Goal: Task Accomplishment & Management: Complete application form

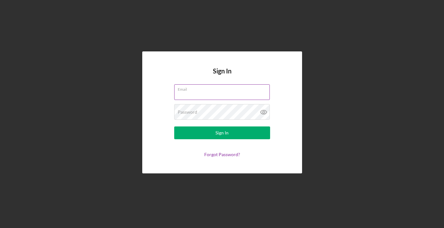
click at [227, 93] on input "Email" at bounding box center [222, 91] width 96 height 15
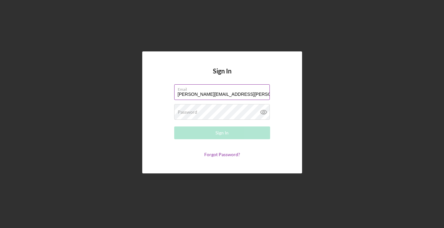
type input "[PERSON_NAME][EMAIL_ADDRESS][PERSON_NAME][DOMAIN_NAME]"
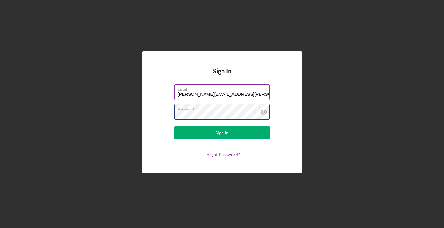
click at [174, 127] on button "Sign In" at bounding box center [222, 133] width 96 height 13
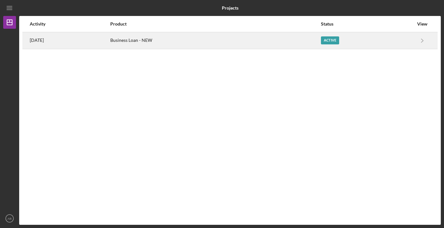
click at [216, 41] on div "Business Loan - NEW" at bounding box center [215, 41] width 210 height 16
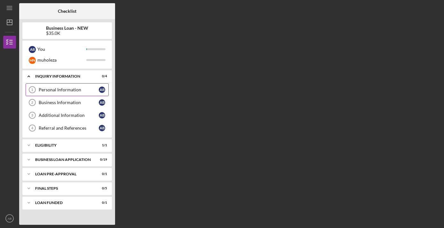
click at [72, 88] on div "Personal Information" at bounding box center [69, 89] width 60 height 5
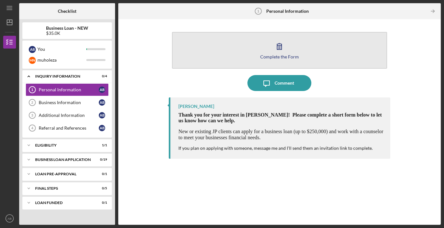
click at [285, 51] on icon "button" at bounding box center [280, 46] width 16 height 16
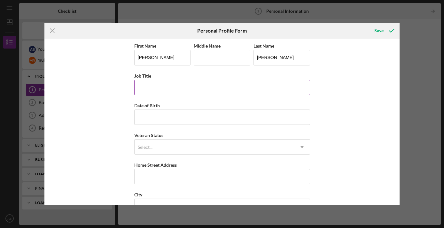
click at [206, 89] on input "Job Title" at bounding box center [222, 87] width 176 height 15
click at [160, 88] on input "Sr. Director Content Strategy, TIAA Investments" at bounding box center [222, 87] width 176 height 15
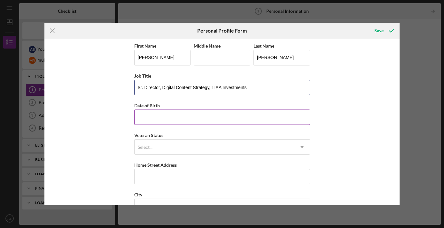
type input "Sr. Director, Digital Content Strategy, TIAA Investments"
click at [220, 117] on input "Date of Birth" at bounding box center [222, 117] width 176 height 15
type input "[DATE]"
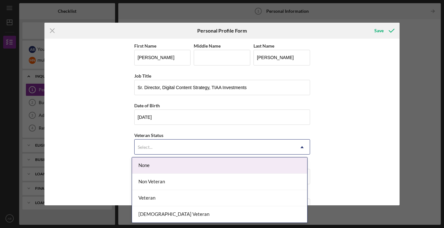
click at [205, 148] on div "Select..." at bounding box center [215, 147] width 160 height 15
click at [197, 165] on div "None" at bounding box center [219, 166] width 175 height 16
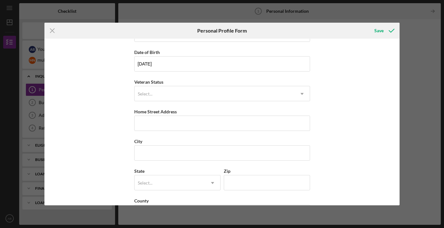
scroll to position [62, 0]
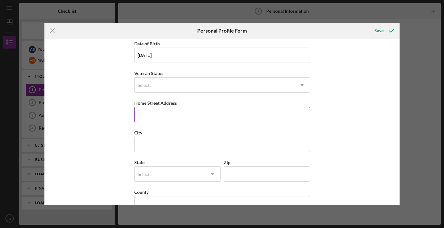
click at [193, 118] on input "Home Street Address" at bounding box center [222, 114] width 176 height 15
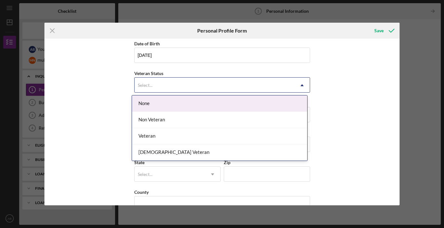
click at [202, 86] on div "Select..." at bounding box center [215, 85] width 160 height 15
click at [157, 108] on div "None" at bounding box center [219, 104] width 175 height 16
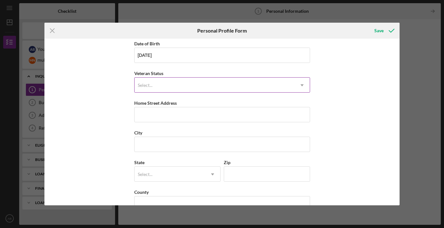
click at [167, 89] on div "Select..." at bounding box center [215, 85] width 160 height 15
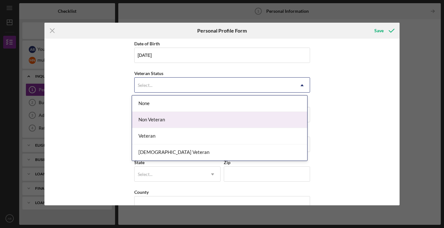
click at [165, 117] on div "Non Veteran" at bounding box center [219, 120] width 175 height 16
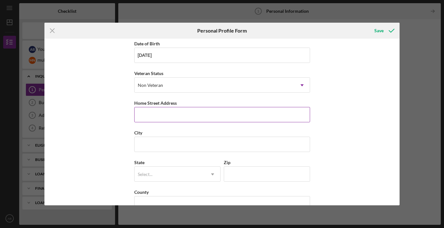
click at [165, 113] on input "Home Street Address" at bounding box center [222, 114] width 176 height 15
type input "[STREET_ADDRESS][PERSON_NAME]"
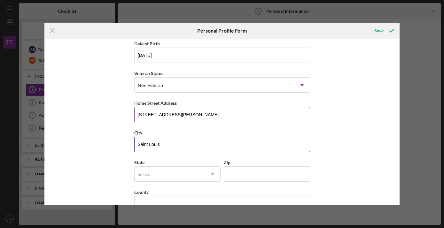
type input "Saint Louis"
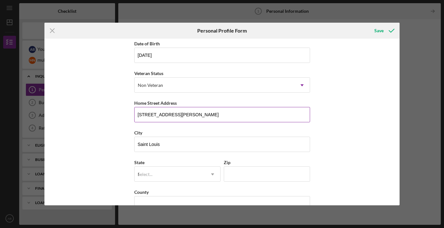
type input "MO"
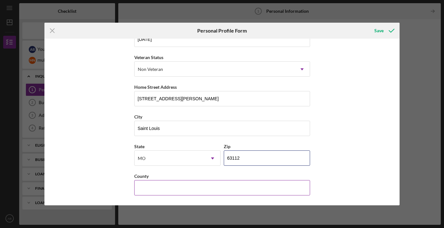
type input "63112"
click at [205, 190] on input "County" at bounding box center [222, 187] width 176 height 15
click at [239, 192] on input "Unite" at bounding box center [222, 187] width 176 height 15
type input "[GEOGRAPHIC_DATA]"
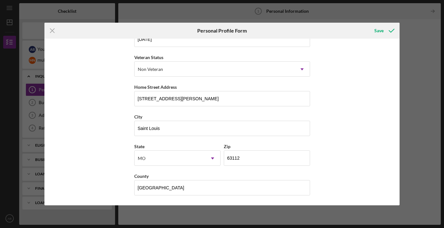
click at [360, 166] on div "First Name [PERSON_NAME] Middle Name Last Name [PERSON_NAME] Job Title Sr. Dire…" at bounding box center [222, 122] width 356 height 167
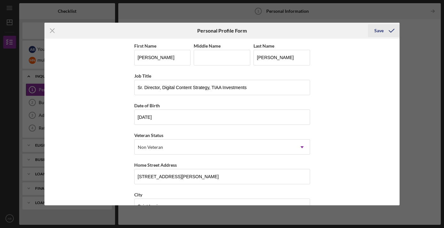
click at [382, 30] on div "Save" at bounding box center [379, 30] width 9 height 13
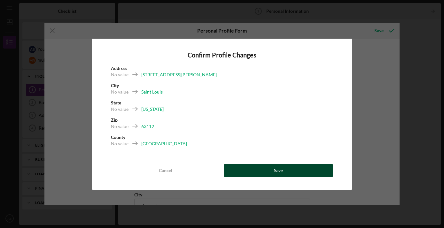
click at [299, 174] on button "Save" at bounding box center [278, 170] width 109 height 13
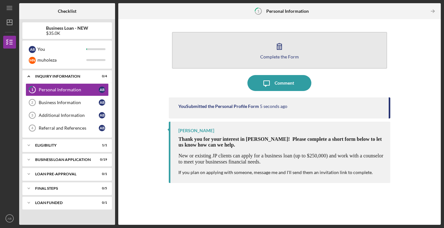
click at [243, 51] on button "Complete the Form Form" at bounding box center [279, 50] width 215 height 37
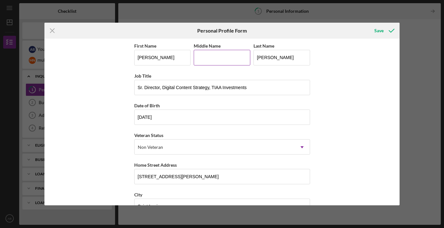
click at [217, 58] on input "Middle Name" at bounding box center [222, 57] width 57 height 15
type input "[PERSON_NAME]"
click at [375, 125] on div "First Name [PERSON_NAME] Middle Name [PERSON_NAME] Last Name [PERSON_NAME] Job …" at bounding box center [222, 122] width 356 height 167
click at [376, 27] on div "Save" at bounding box center [379, 30] width 9 height 13
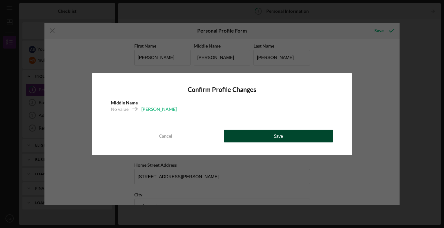
click at [286, 133] on button "Save" at bounding box center [278, 136] width 109 height 13
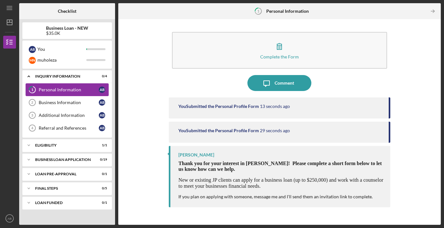
click at [70, 92] on div "Personal Information" at bounding box center [69, 89] width 60 height 5
click at [433, 10] on polyline "button" at bounding box center [434, 11] width 2 height 3
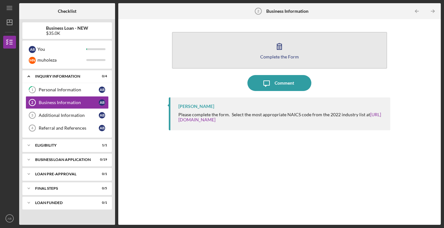
click at [293, 57] on div "Complete the Form" at bounding box center [279, 56] width 39 height 5
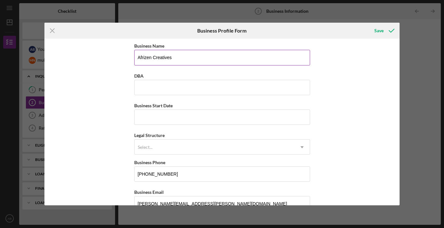
click at [200, 62] on input "Afrizen Creatives" at bounding box center [222, 57] width 176 height 15
click at [173, 94] on input "DBA" at bounding box center [222, 87] width 176 height 15
paste input "Afrizen Creatives"
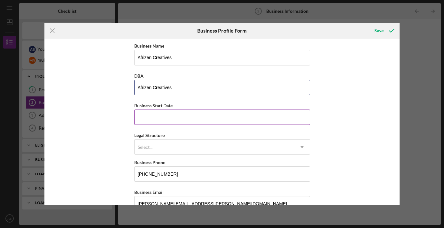
type input "Afrizen Creatives"
click at [190, 118] on input "Business Start Date" at bounding box center [222, 117] width 176 height 15
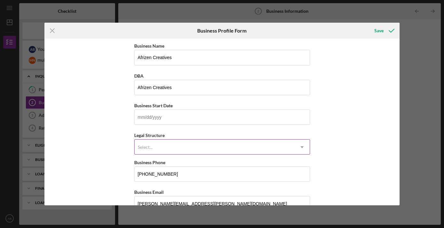
click at [301, 150] on icon "Icon/Dropdown Arrow" at bounding box center [302, 147] width 15 height 15
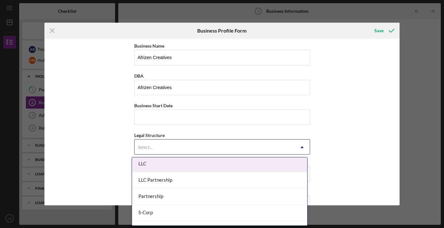
scroll to position [113, 0]
click at [170, 167] on div "LLC" at bounding box center [219, 167] width 175 height 16
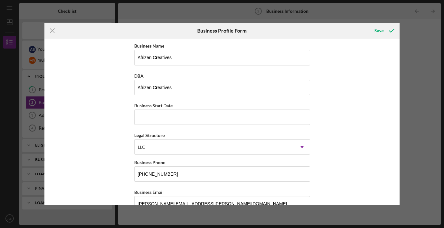
click at [355, 142] on div "Business Name Afrizen Creatives DBA Afrizen Creatives Business Start Date Legal…" at bounding box center [222, 122] width 356 height 167
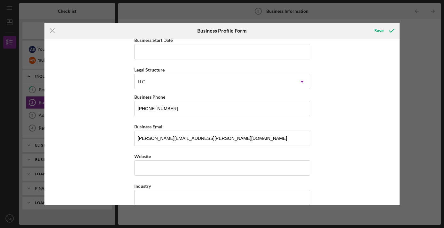
scroll to position [69, 0]
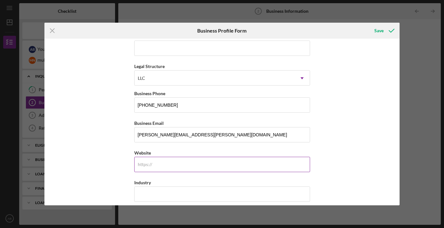
click at [253, 162] on input "Website" at bounding box center [222, 164] width 176 height 15
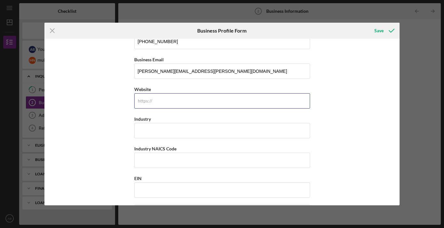
scroll to position [133, 0]
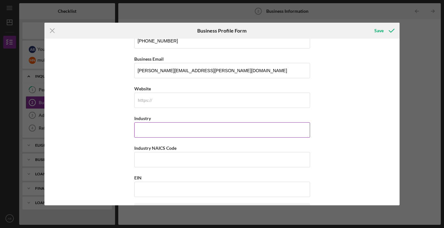
click at [148, 131] on input "Industry" at bounding box center [222, 130] width 176 height 15
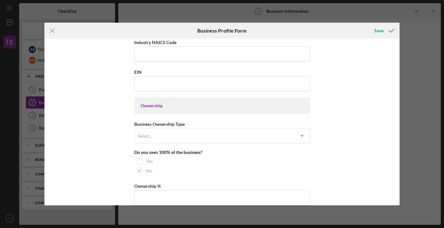
scroll to position [240, 0]
click at [158, 136] on div "Select..." at bounding box center [215, 136] width 160 height 15
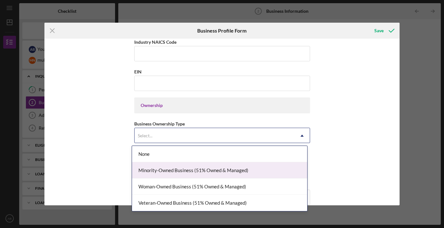
click at [255, 175] on div "Minority-Owned Business (51% Owned & Managed)" at bounding box center [219, 171] width 175 height 16
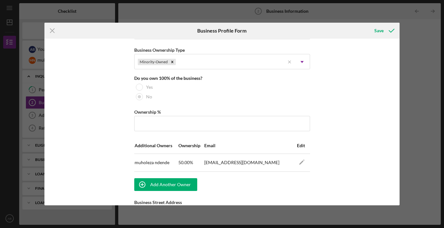
scroll to position [295, 0]
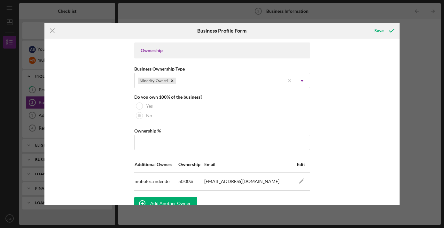
click at [99, 136] on div "Business Name Afrizen Creatives DBA Afrizen Creatives Business Start Date Legal…" at bounding box center [222, 122] width 356 height 167
click at [157, 144] on input "Ownership %" at bounding box center [222, 142] width 176 height 15
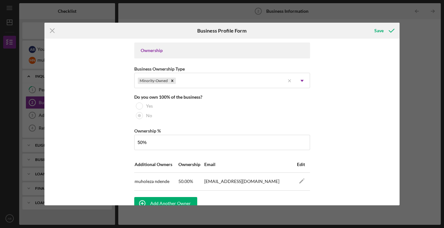
type input "50.00%"
click at [355, 151] on div "Business Name Afrizen Creatives DBA Afrizen Creatives Business Start Date Legal…" at bounding box center [222, 122] width 356 height 167
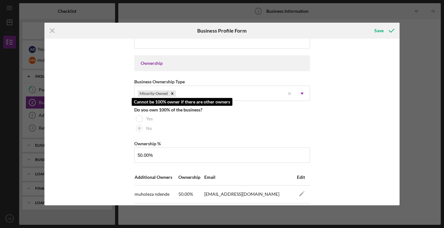
scroll to position [0, 0]
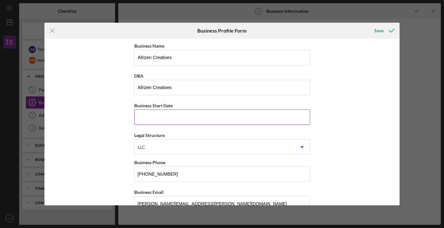
click at [205, 122] on input "Business Start Date" at bounding box center [222, 117] width 176 height 15
type input "[DATE]"
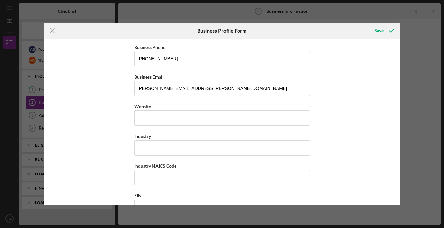
scroll to position [118, 0]
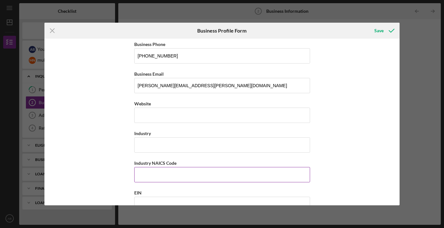
click at [164, 173] on input "Industry NAICS Code" at bounding box center [222, 174] width 176 height 15
paste input "541490"
type input "541490"
click at [178, 145] on input "Industry" at bounding box center [222, 145] width 176 height 15
type input "Fashion"
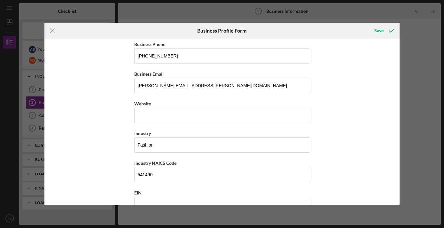
click at [343, 144] on div "Business Name Afrizen Creatives DBA Afrizen Creatives Business Start Date [DATE…" at bounding box center [222, 122] width 356 height 167
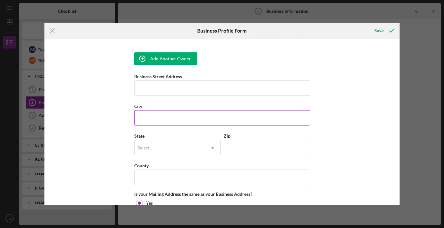
scroll to position [441, 0]
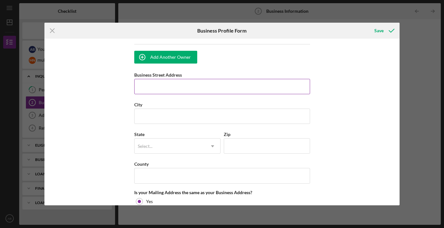
click at [242, 93] on input "Business Street Address" at bounding box center [222, 86] width 176 height 15
type input "[STREET_ADDRESS][PERSON_NAME]"
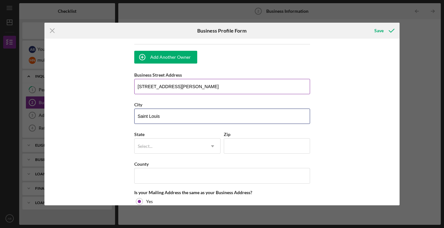
type input "Saint Louis"
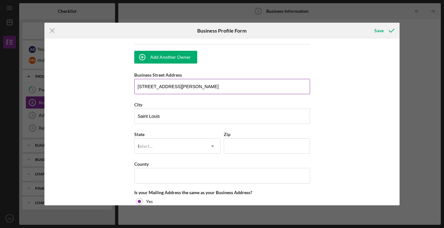
type input "MO"
click at [209, 147] on icon "Icon/Dropdown Arrow" at bounding box center [212, 146] width 15 height 15
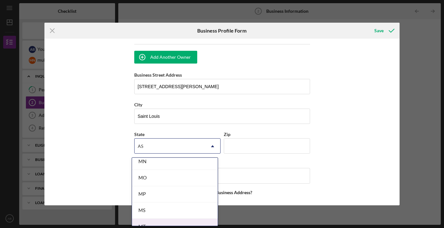
scroll to position [557, 0]
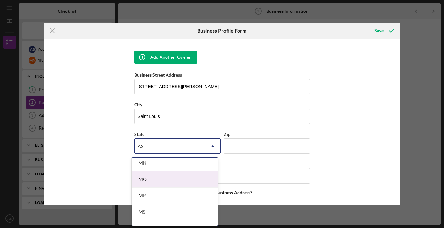
click at [179, 183] on div "MO" at bounding box center [175, 180] width 86 height 16
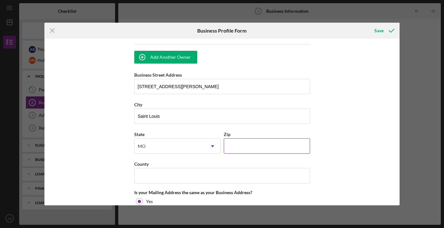
click at [249, 146] on input "Zip" at bounding box center [267, 146] width 86 height 15
type input "63112"
click at [352, 147] on div "Business Name Afrizen Creatives DBA Afrizen Creatives Business Start Date [DATE…" at bounding box center [222, 122] width 356 height 167
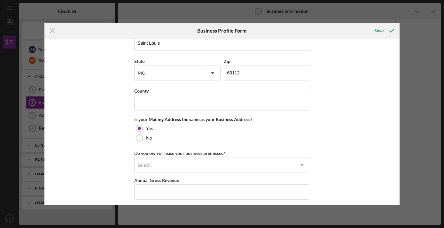
scroll to position [529, 0]
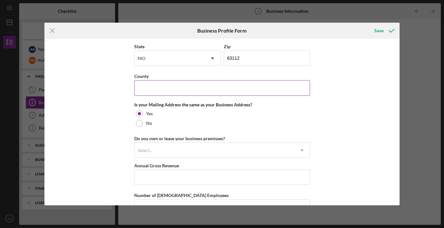
click at [248, 94] on input "County" at bounding box center [222, 87] width 176 height 15
type input "[GEOGRAPHIC_DATA]"
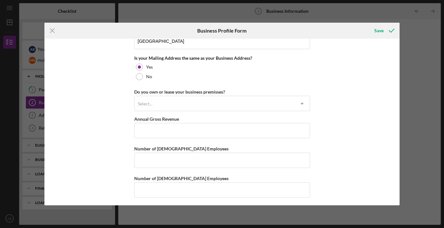
scroll to position [580, 0]
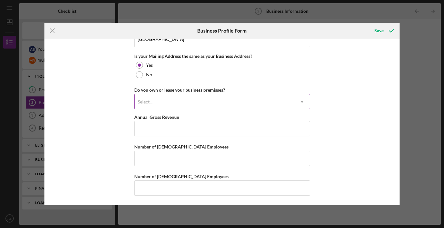
click at [301, 104] on icon "Icon/Dropdown Arrow" at bounding box center [302, 101] width 15 height 15
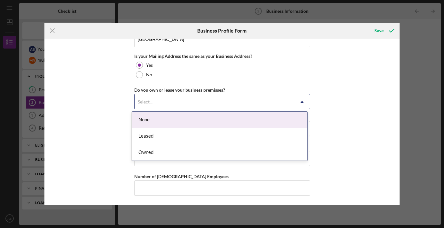
click at [283, 118] on div "None" at bounding box center [219, 120] width 175 height 16
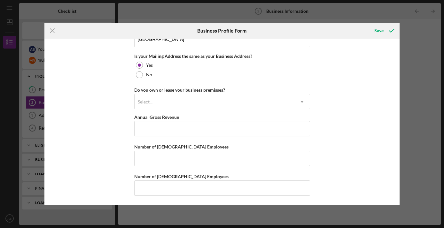
click at [336, 120] on div "Business Name Afrizen Creatives DBA Afrizen Creatives Business Start Date [DATE…" at bounding box center [222, 122] width 356 height 167
click at [380, 30] on div "Save" at bounding box center [379, 30] width 9 height 13
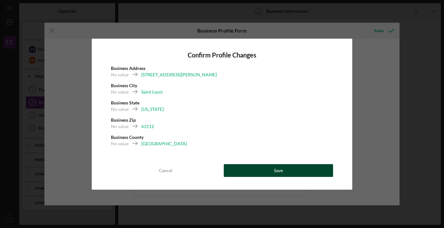
click at [280, 171] on div "Save" at bounding box center [278, 170] width 9 height 13
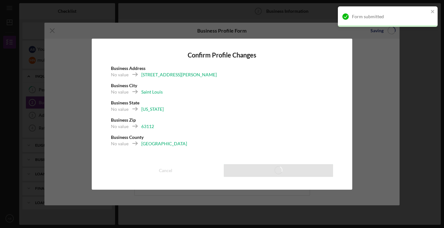
type input "50.00%"
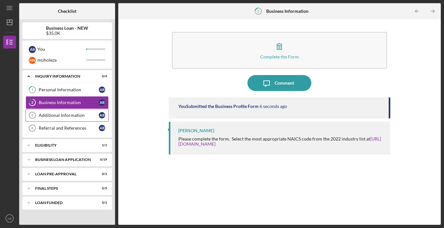
click at [74, 116] on div "Additional Information" at bounding box center [69, 115] width 60 height 5
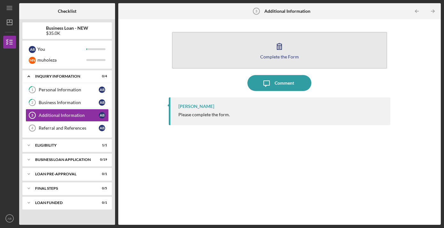
click at [287, 60] on button "Complete the Form Form" at bounding box center [279, 50] width 215 height 37
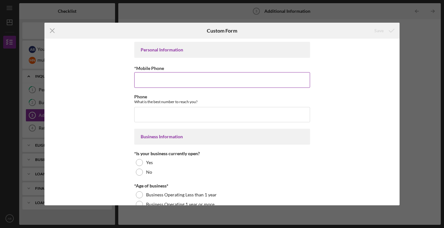
click at [239, 82] on input "*Mobile Phone" at bounding box center [222, 79] width 176 height 15
type input "[PHONE_NUMBER]"
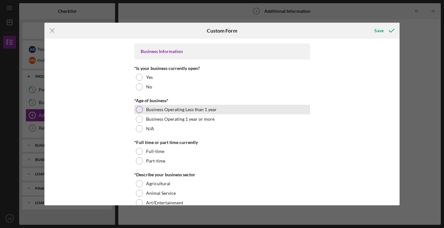
scroll to position [90, 0]
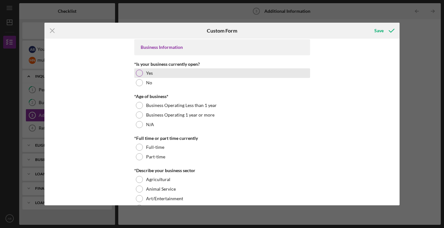
click at [140, 76] on div "Yes" at bounding box center [222, 73] width 176 height 10
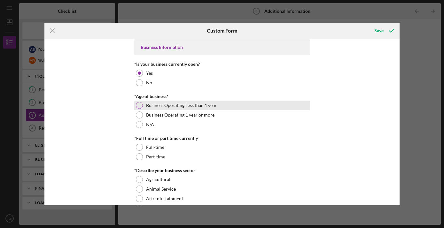
click at [139, 108] on div at bounding box center [139, 105] width 7 height 7
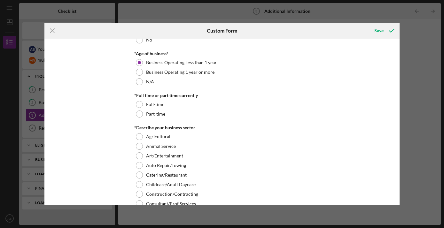
scroll to position [138, 0]
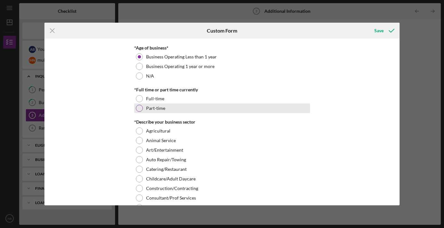
click at [136, 109] on div at bounding box center [139, 108] width 7 height 7
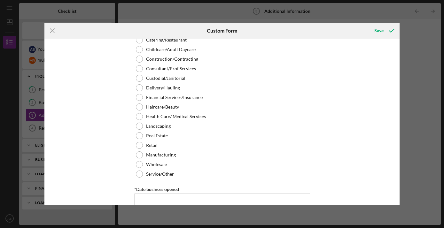
scroll to position [259, 0]
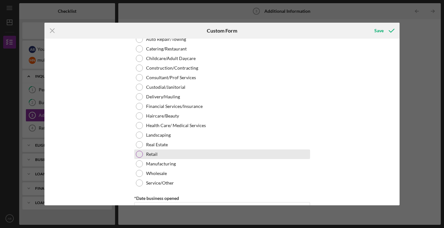
click at [138, 155] on div at bounding box center [139, 154] width 7 height 7
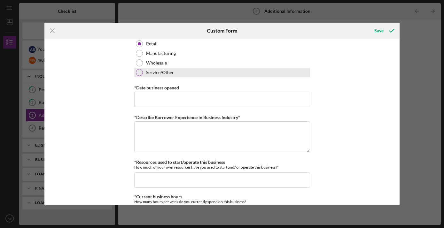
scroll to position [373, 0]
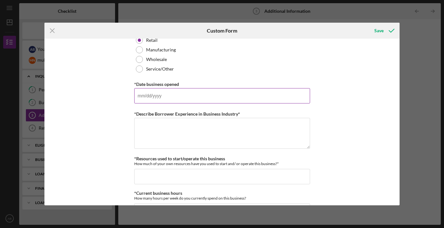
click at [251, 96] on input "*Date business opened" at bounding box center [222, 95] width 176 height 15
type input "[DATE]"
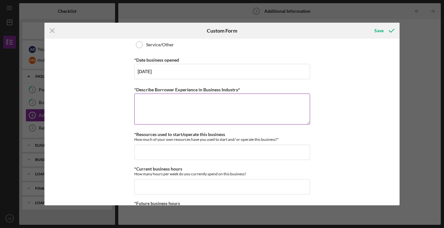
scroll to position [410, 0]
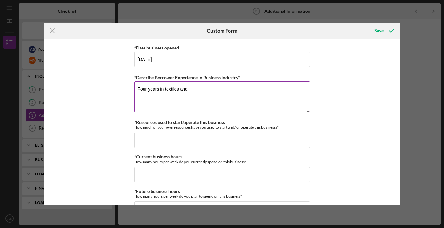
click at [162, 87] on textarea "Four years in textiles and" at bounding box center [222, 97] width 176 height 31
click at [205, 88] on textarea "Four years in African textiles and" at bounding box center [222, 97] width 176 height 31
type textarea "Four years in African textiles and clothing design/sales"
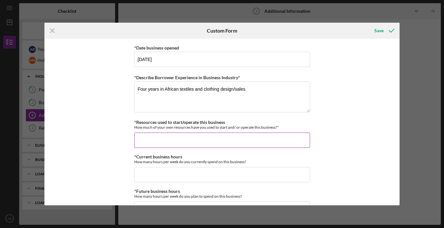
click at [243, 139] on input "*Resources used to start/operate this business" at bounding box center [222, 140] width 176 height 15
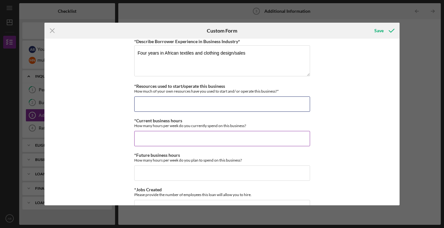
scroll to position [446, 0]
type input "$5,000"
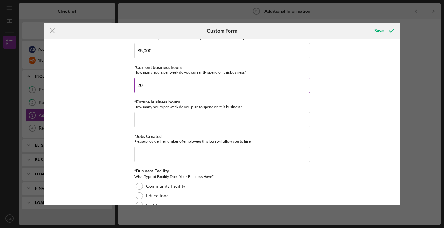
scroll to position [519, 0]
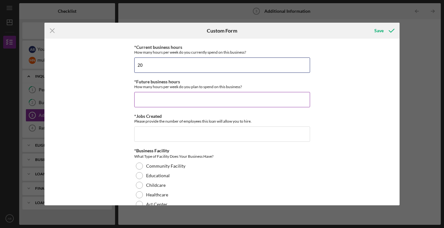
type input "20"
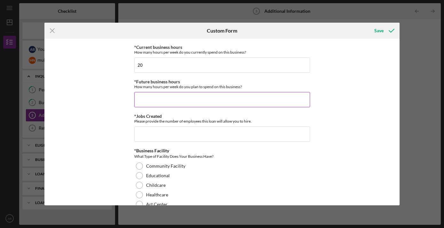
click at [255, 97] on input "*Future business hours" at bounding box center [222, 99] width 176 height 15
type input "40"
click at [241, 131] on input "*Jobs Created" at bounding box center [222, 134] width 176 height 15
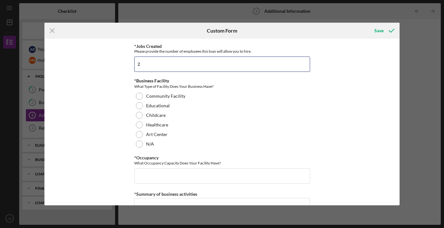
scroll to position [594, 0]
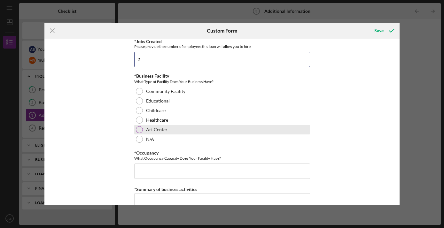
type input "2"
click at [276, 127] on div "Art Center" at bounding box center [222, 130] width 176 height 10
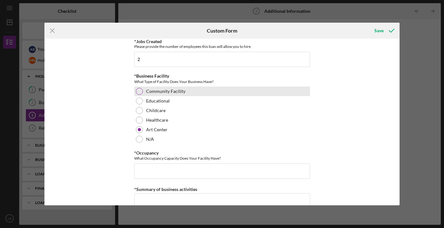
click at [160, 94] on div "Community Facility" at bounding box center [222, 92] width 176 height 10
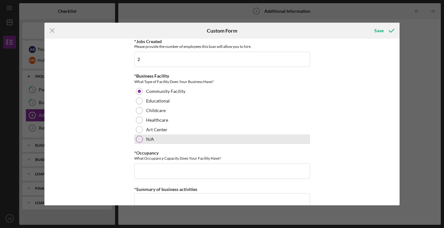
click at [146, 140] on label "N/A" at bounding box center [150, 139] width 8 height 5
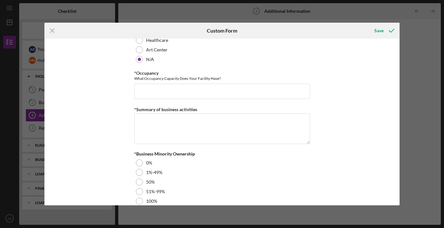
scroll to position [684, 0]
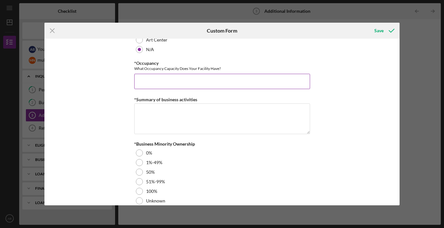
click at [160, 82] on input "*Occupancy" at bounding box center [222, 81] width 176 height 15
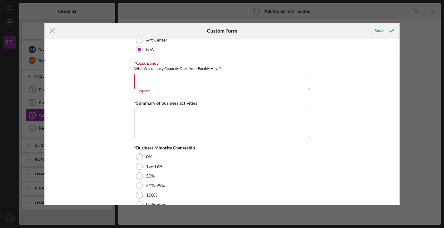
click at [64, 103] on div "Personal Information *Mobile Phone [PHONE_NUMBER] Phone What is the best number…" at bounding box center [222, 122] width 356 height 167
click at [87, 107] on div "Personal Information *Mobile Phone [PHONE_NUMBER] Phone What is the best number…" at bounding box center [222, 122] width 356 height 167
click at [158, 86] on input "*Occupancy" at bounding box center [222, 81] width 176 height 15
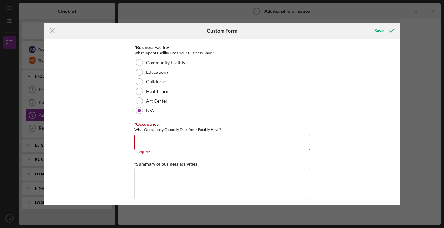
scroll to position [629, 0]
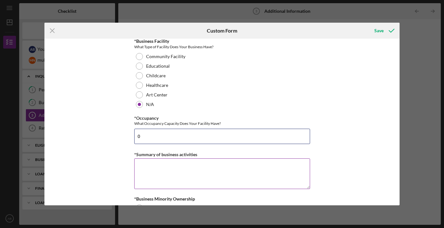
type input "0"
click at [187, 176] on textarea "*Summary of business activities" at bounding box center [222, 174] width 176 height 31
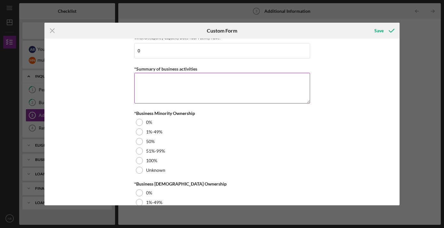
scroll to position [736, 0]
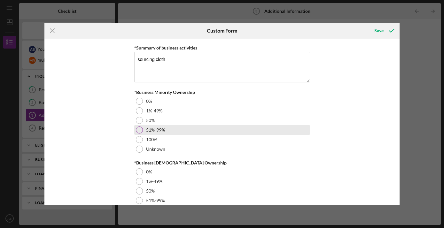
click at [139, 128] on div at bounding box center [139, 130] width 7 height 7
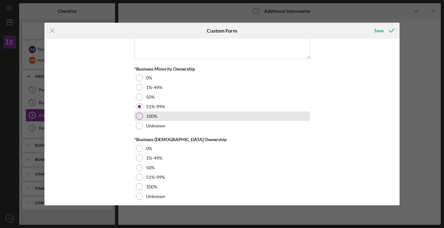
scroll to position [763, 0]
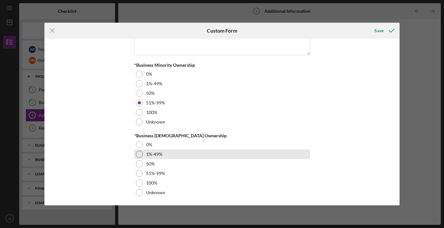
click at [139, 154] on div at bounding box center [139, 154] width 7 height 7
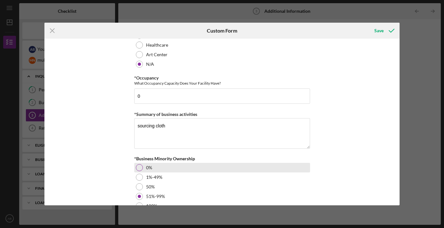
scroll to position [667, 0]
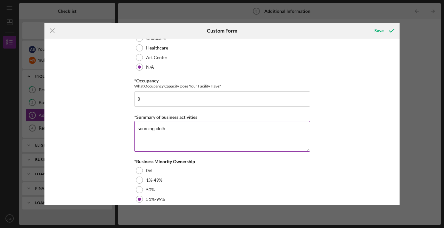
click at [212, 132] on textarea "sourcing cloth" at bounding box center [222, 136] width 176 height 31
click at [160, 128] on textarea "sourcing cloth" at bounding box center [222, 136] width 176 height 31
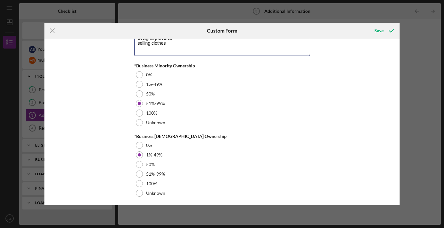
scroll to position [763, 0]
type textarea "sourcing fabrics designing clothes selling clothes"
click at [341, 153] on div "Personal Information *Mobile Phone [PHONE_NUMBER] Phone What is the best number…" at bounding box center [222, 122] width 356 height 167
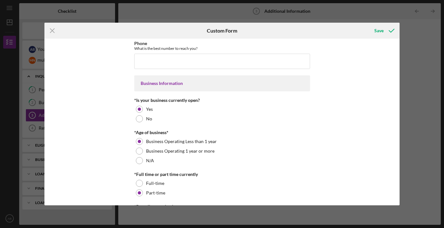
scroll to position [0, 0]
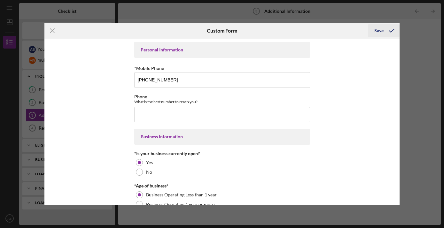
click at [382, 28] on div "Save" at bounding box center [379, 30] width 9 height 13
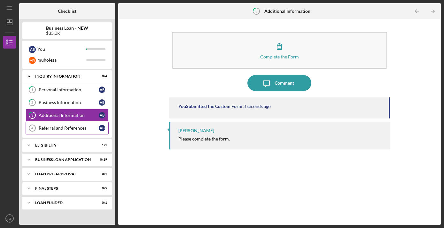
click at [56, 130] on div "Referral and References" at bounding box center [69, 128] width 60 height 5
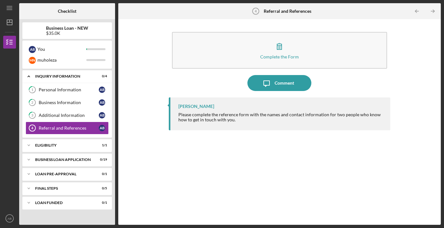
click at [140, 177] on div "Complete the Form Form Icon/Message Comment [PERSON_NAME] Please complete the r…" at bounding box center [280, 122] width 316 height 200
click at [69, 148] on div "Icon/Expander ELIGIBILITY 1 / 1" at bounding box center [67, 145] width 90 height 13
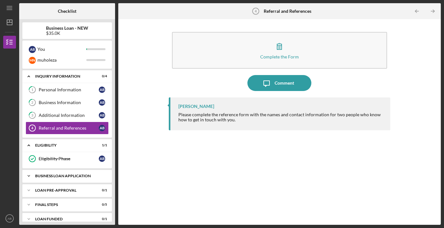
click at [67, 176] on div "BUSINESS LOAN APPLICATION" at bounding box center [69, 176] width 69 height 4
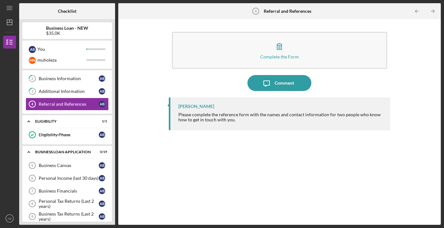
scroll to position [29, 0]
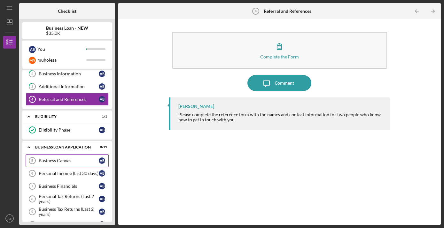
click at [67, 159] on div "Business Canvas" at bounding box center [69, 160] width 60 height 5
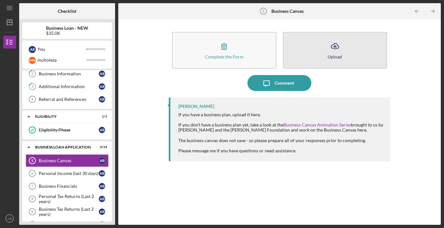
click at [343, 47] on button "Icon/Upload Upload" at bounding box center [335, 50] width 104 height 37
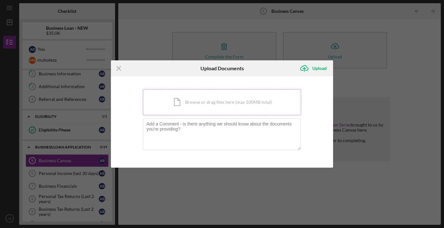
click at [215, 104] on div "Icon/Document Browse or drag files here (max 100MB total) Tap to choose files o…" at bounding box center [222, 102] width 158 height 26
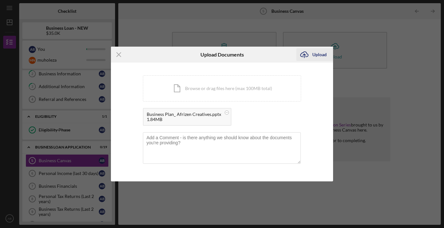
click at [321, 55] on div "Upload" at bounding box center [320, 54] width 14 height 13
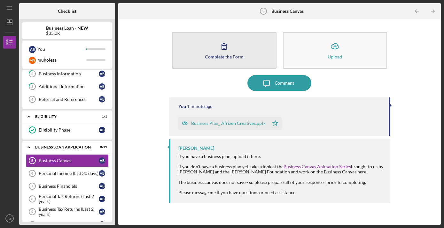
click at [222, 48] on icon "button" at bounding box center [224, 47] width 4 height 6
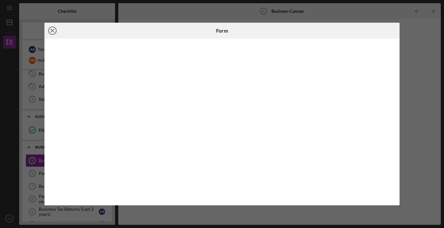
click at [52, 31] on icon "Icon/Close" at bounding box center [52, 31] width 16 height 16
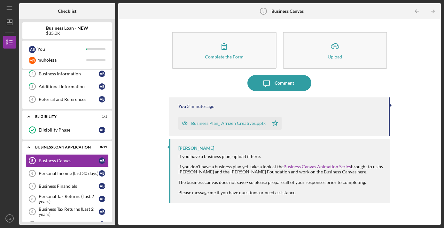
click at [148, 79] on div "Complete the Form Form Icon/Upload Upload Icon/Message Comment You 3 minutes ag…" at bounding box center [280, 122] width 316 height 200
click at [154, 83] on div "Complete the Form Form Icon/Upload Upload Icon/Message Comment You 13 minutes a…" at bounding box center [280, 122] width 316 height 200
